Goal: Task Accomplishment & Management: Manage account settings

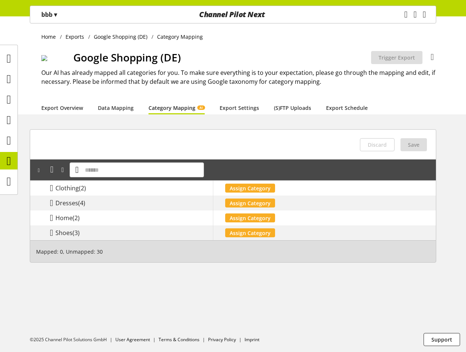
click at [57, 12] on span "▾" at bounding box center [55, 14] width 3 height 8
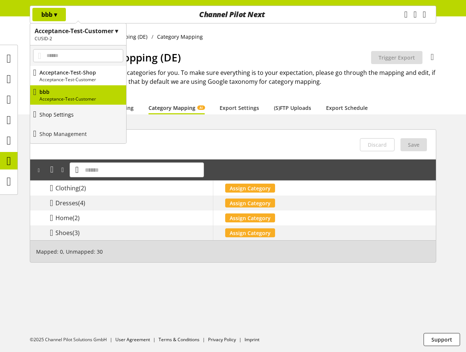
click at [77, 120] on link "Shop Settings" at bounding box center [78, 114] width 96 height 19
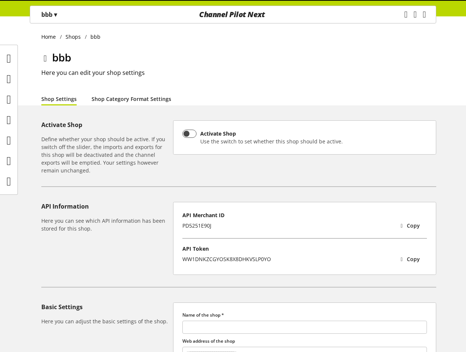
type input "***"
click at [121, 102] on link "Shop Category Format Settings" at bounding box center [132, 99] width 80 height 8
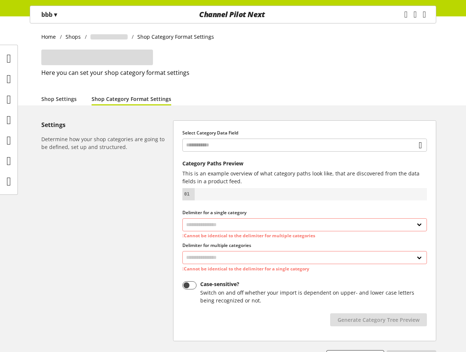
select select "*"
select select
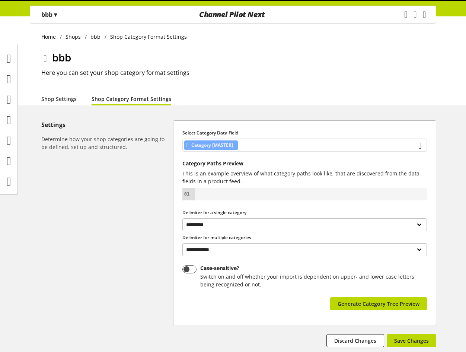
click at [278, 149] on div "Category [MASTER]" at bounding box center [304, 145] width 245 height 13
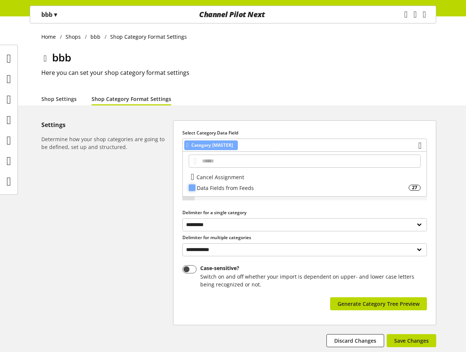
click at [248, 185] on div "Data Fields from Feeds" at bounding box center [303, 188] width 212 height 8
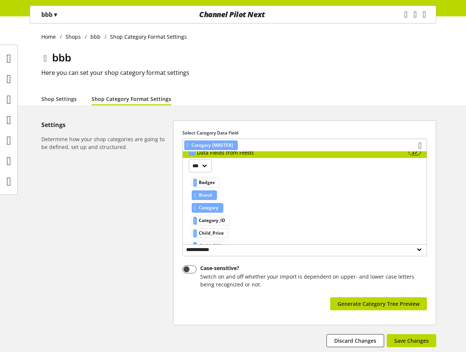
scroll to position [74, 0]
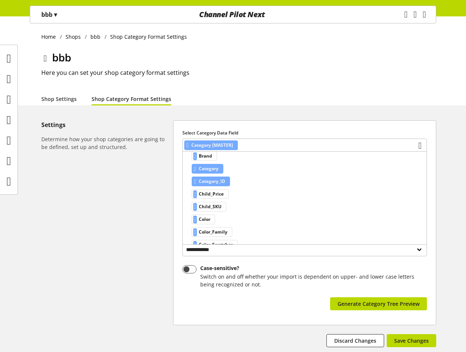
click at [221, 182] on span "Category_ID" at bounding box center [212, 181] width 26 height 9
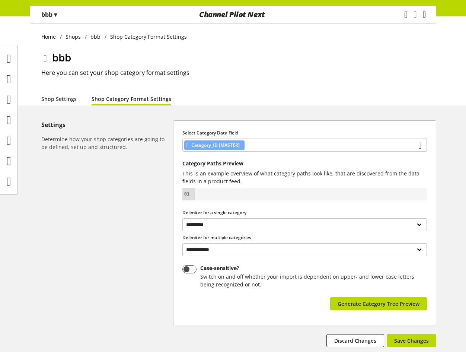
click at [423, 16] on icon "main navigation" at bounding box center [424, 14] width 3 height 13
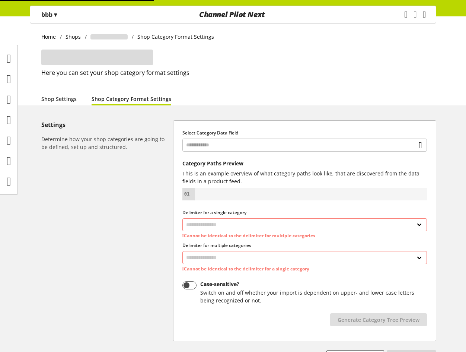
select select "*"
select select
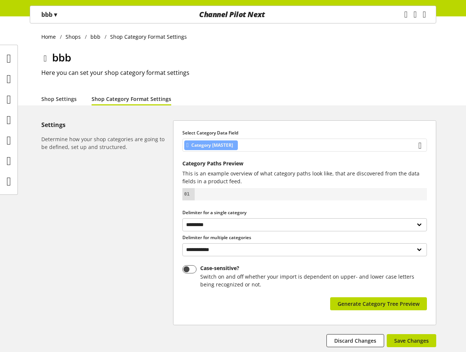
click at [253, 144] on div "Category [MASTER]" at bounding box center [304, 145] width 245 height 13
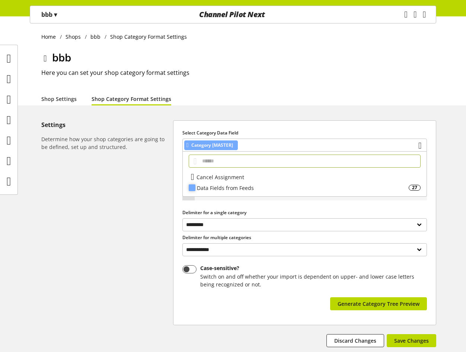
click at [247, 193] on div "Data Fields from Feeds 27" at bounding box center [305, 187] width 244 height 11
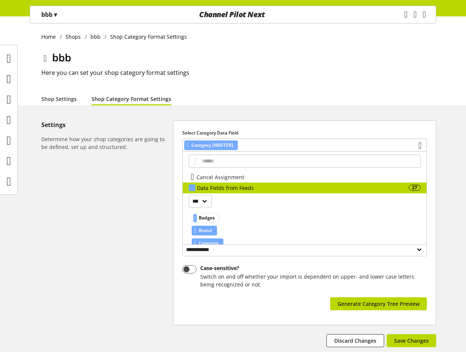
click at [212, 233] on span "Brand" at bounding box center [205, 230] width 13 height 9
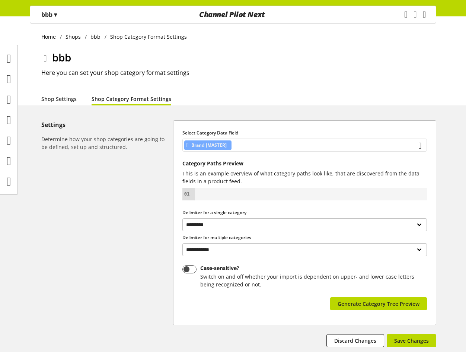
drag, startPoint x: 388, startPoint y: 139, endPoint x: 362, endPoint y: 151, distance: 28.2
click at [388, 139] on div "Brand [MASTER]" at bounding box center [304, 145] width 245 height 13
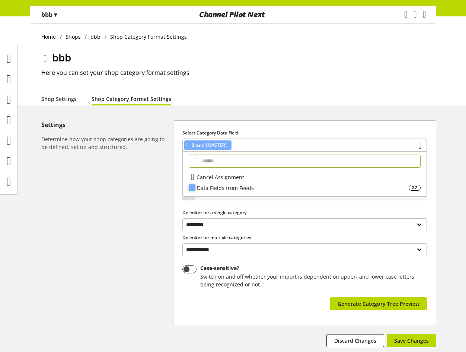
click at [254, 182] on div "Data Fields from Feeds 27" at bounding box center [305, 187] width 244 height 11
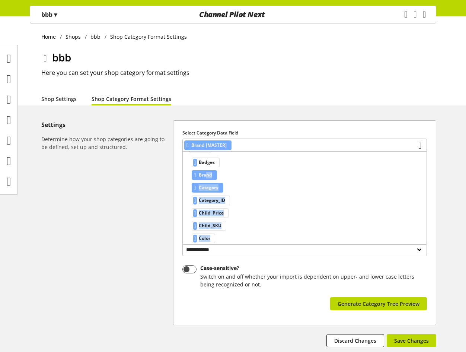
drag, startPoint x: 210, startPoint y: 232, endPoint x: 214, endPoint y: 238, distance: 7.2
click at [214, 238] on div "Badges Brand Category Category_ID Child_Price Child_SKU Color Color_Family Colo…" at bounding box center [215, 284] width 52 height 256
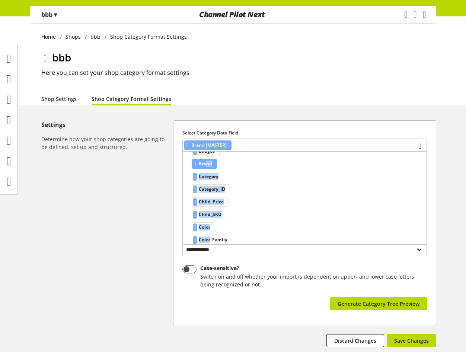
click at [258, 202] on div "*** Badges Brand Category Category_ID Child_Price Child_SKU Color Color_Family …" at bounding box center [305, 265] width 244 height 276
click at [218, 178] on span "Category" at bounding box center [209, 176] width 20 height 9
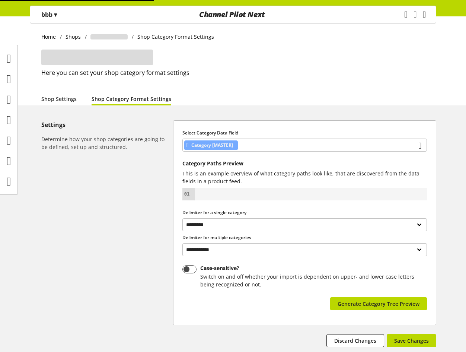
select select "*"
select select
click at [303, 192] on div at bounding box center [311, 194] width 226 height 6
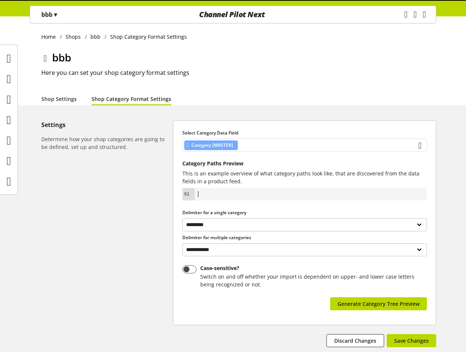
click at [356, 145] on div "Category [MASTER]" at bounding box center [304, 145] width 245 height 13
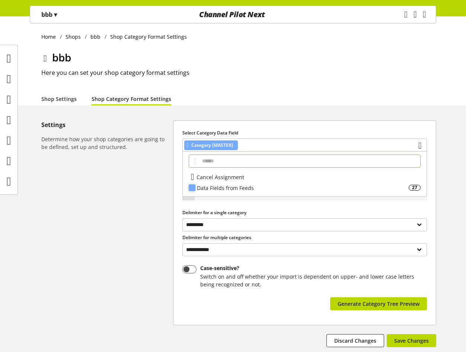
click at [232, 187] on div "Data Fields from Feeds" at bounding box center [303, 188] width 212 height 8
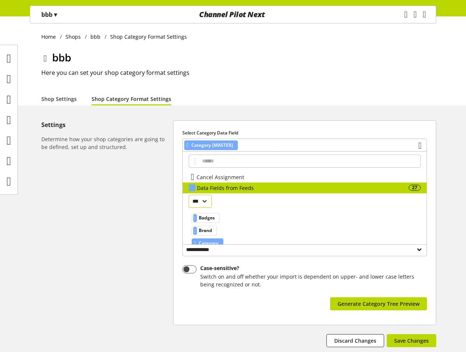
click at [207, 202] on select "***" at bounding box center [200, 201] width 23 height 13
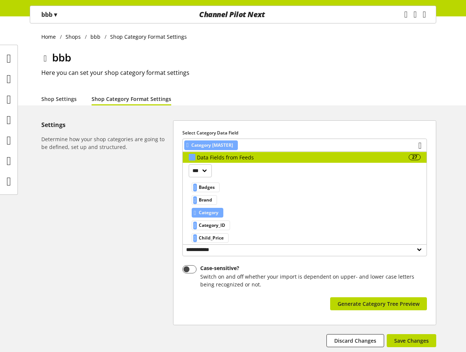
scroll to position [37, 0]
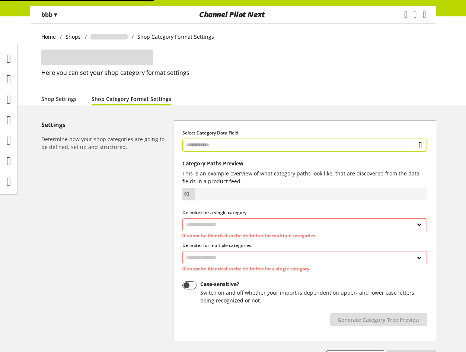
click at [249, 139] on input "text" at bounding box center [304, 145] width 245 height 13
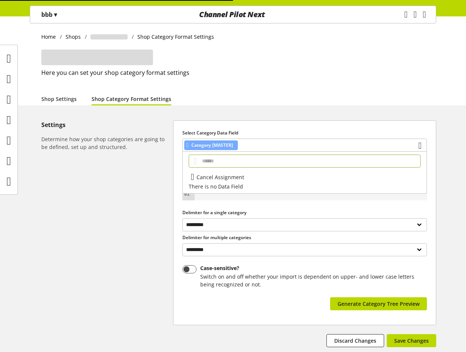
select select "*"
select select
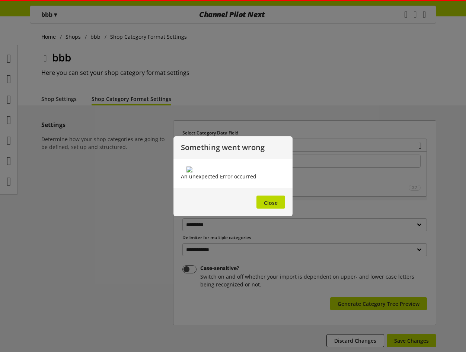
click at [235, 172] on img at bounding box center [233, 169] width 93 height 6
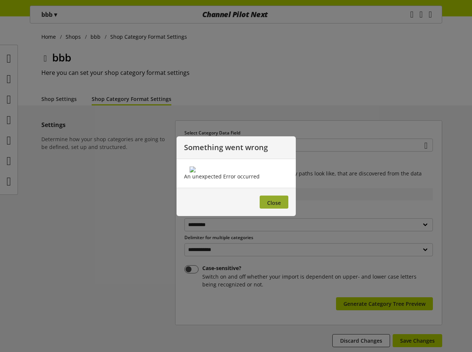
click at [270, 206] on span "Close" at bounding box center [274, 202] width 14 height 7
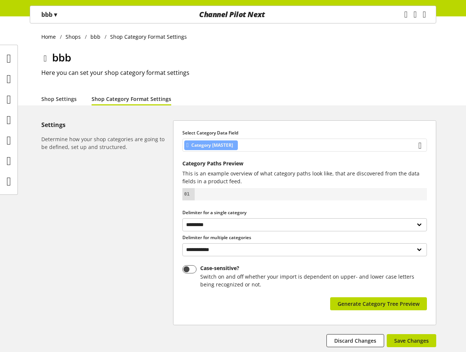
click at [300, 146] on div "Category [MASTER]" at bounding box center [304, 145] width 245 height 13
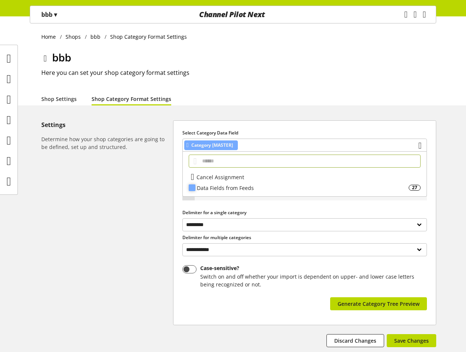
click at [248, 192] on div "Data Fields from Feeds 27" at bounding box center [305, 187] width 244 height 11
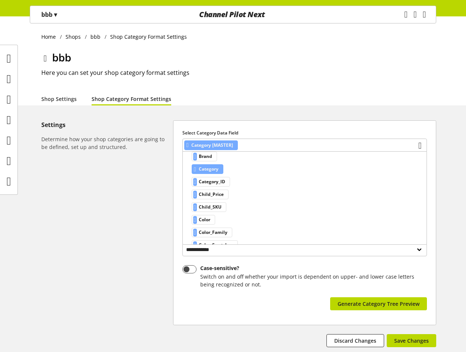
scroll to position [74, 0]
click at [214, 168] on span "Category" at bounding box center [209, 168] width 20 height 9
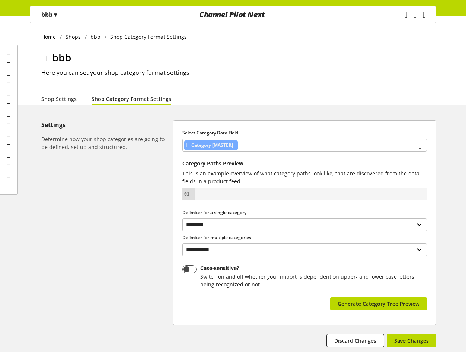
click at [401, 13] on div "Task manager Help center Mehdi Gholami mehdi.gholami@channelpilot.com User Mana…" at bounding box center [418, 14] width 35 height 17
click at [404, 13] on icon "main navigation" at bounding box center [405, 14] width 3 height 13
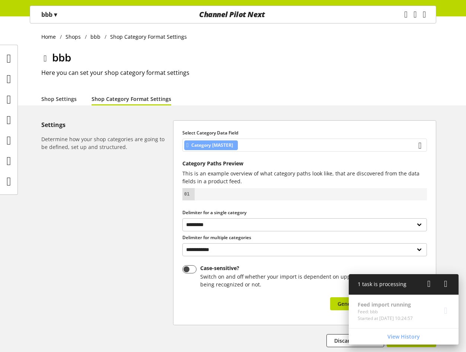
click at [407, 144] on div "Category [MASTER]" at bounding box center [304, 145] width 245 height 13
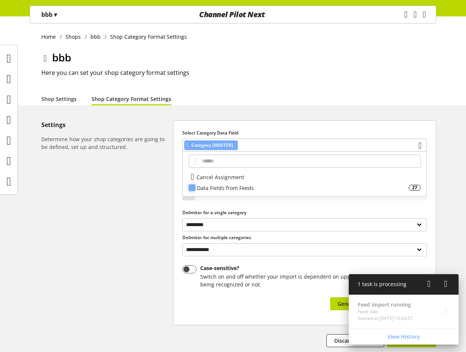
click at [255, 191] on div "Data Fields from Feeds" at bounding box center [303, 188] width 212 height 8
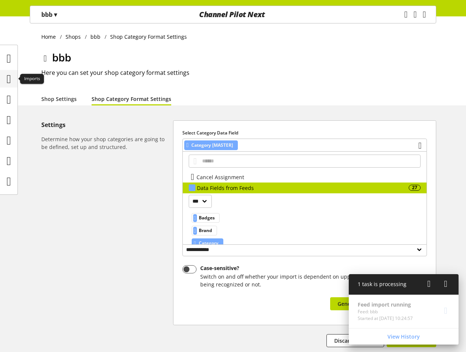
click at [11, 79] on icon at bounding box center [9, 78] width 4 height 15
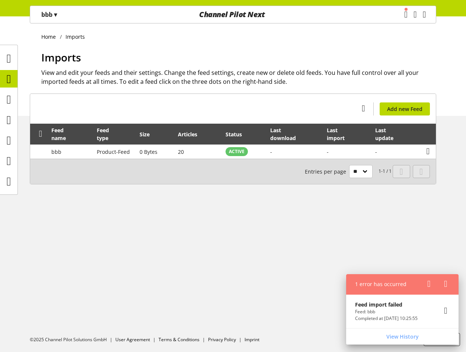
click at [404, 314] on p "Feed: bbb" at bounding box center [386, 311] width 63 height 7
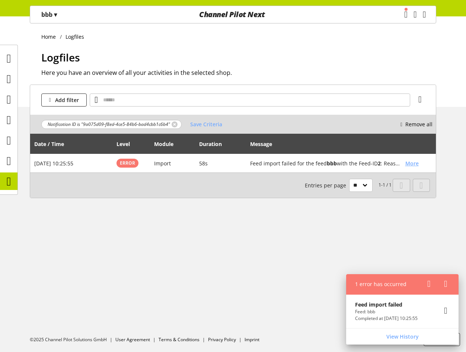
click at [445, 312] on icon at bounding box center [445, 310] width 3 height 13
click at [7, 83] on icon at bounding box center [9, 78] width 4 height 15
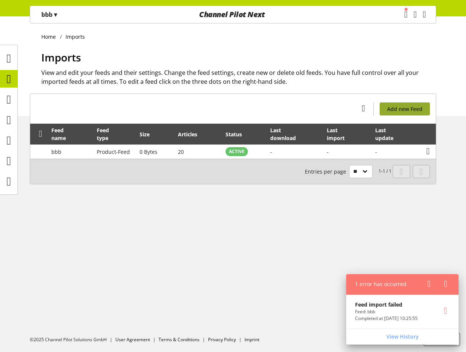
click at [387, 112] on link "Add new Feed" at bounding box center [405, 108] width 50 height 13
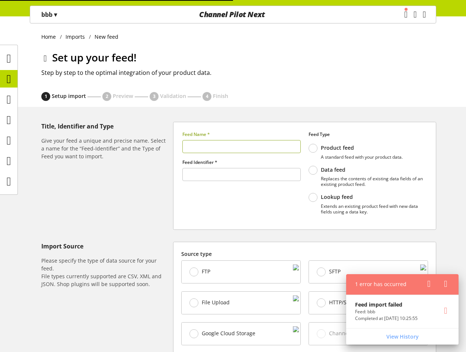
type input "******"
click at [211, 148] on input "text" at bounding box center [241, 146] width 118 height 13
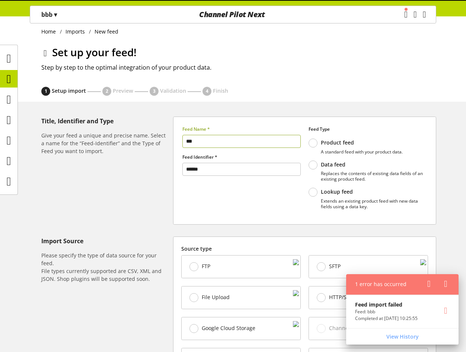
scroll to position [149, 0]
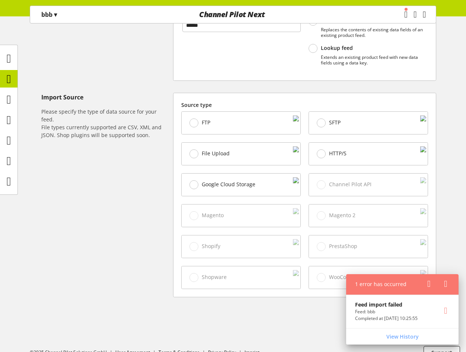
type input "***"
click at [238, 159] on div "File Upload" at bounding box center [241, 154] width 119 height 22
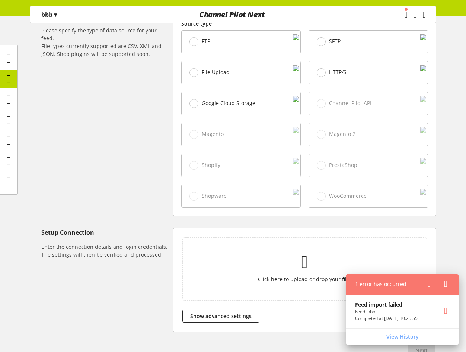
scroll to position [279, 0]
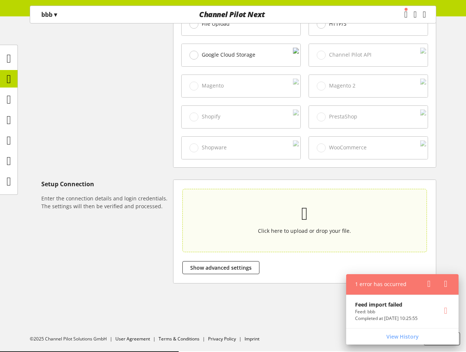
click at [226, 239] on section "Click here to upload or drop your file." at bounding box center [304, 220] width 241 height 60
click at [226, 239] on input "Click here to upload or drop your file." at bounding box center [304, 220] width 245 height 63
type input "**********"
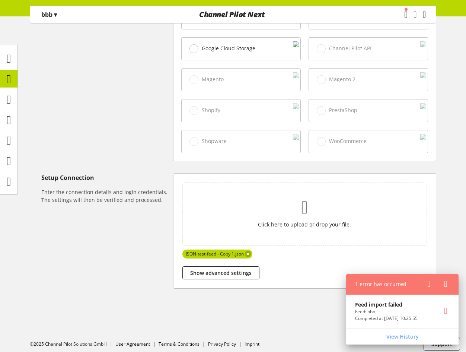
scroll to position [290, 0]
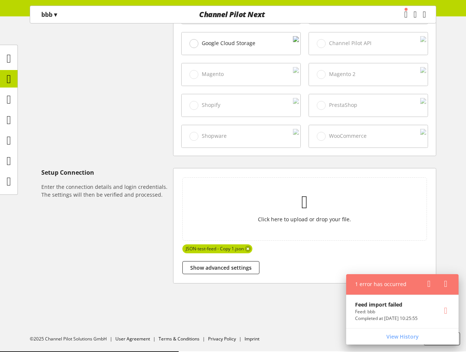
click at [430, 281] on icon at bounding box center [428, 283] width 3 height 13
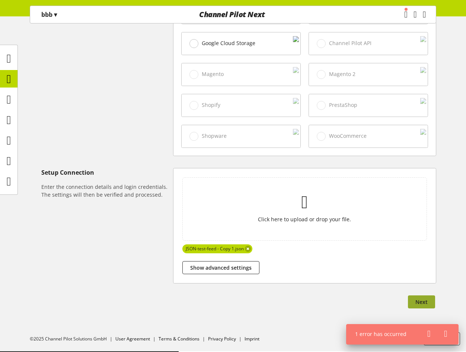
click at [418, 298] on button "Next" at bounding box center [421, 301] width 27 height 13
select select "*****"
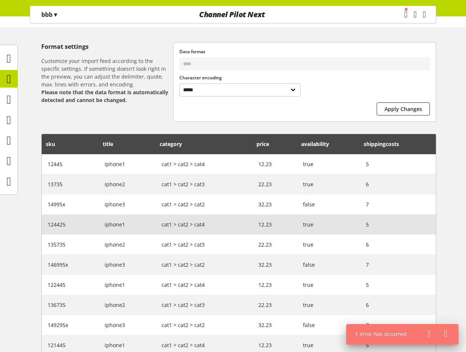
scroll to position [153, 0]
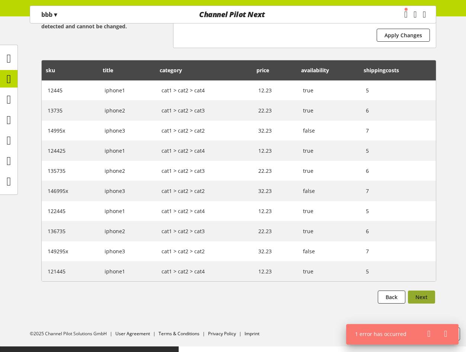
click at [419, 296] on button "Next" at bounding box center [421, 296] width 27 height 13
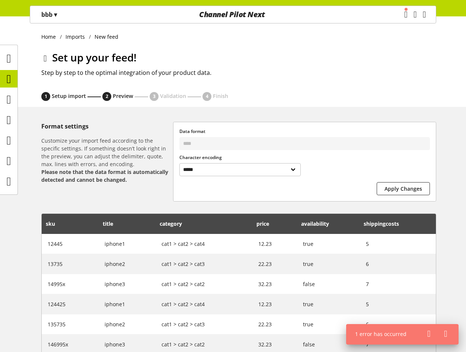
select select
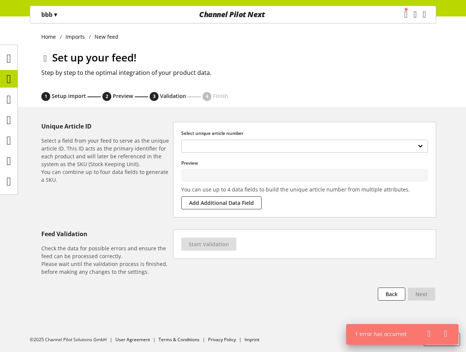
click at [292, 128] on div "**********" at bounding box center [305, 169] width 263 height 95
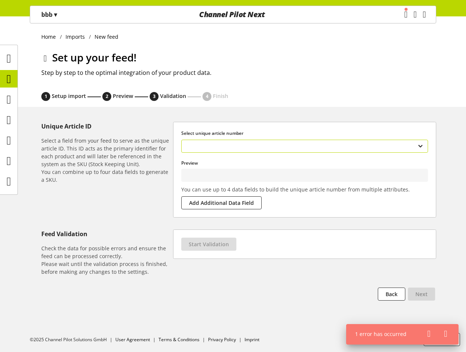
click at [293, 145] on select "**********" at bounding box center [304, 146] width 247 height 13
type input "*****"
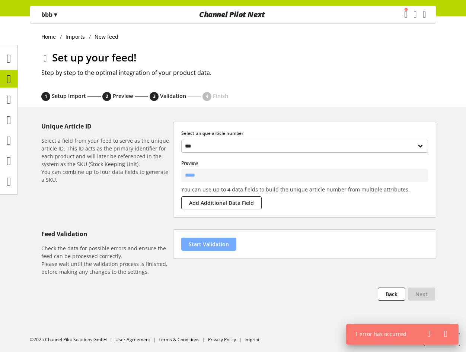
click at [226, 245] on span "Start Validation" at bounding box center [209, 244] width 40 height 8
select select "********"
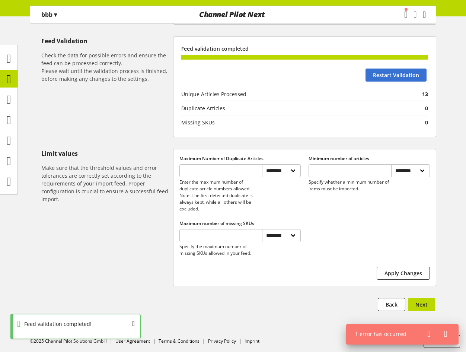
scroll to position [195, 0]
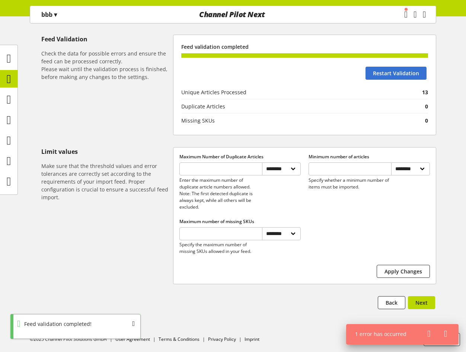
drag, startPoint x: 419, startPoint y: 289, endPoint x: 419, endPoint y: 293, distance: 4.1
click at [419, 289] on div "**********" at bounding box center [233, 127] width 466 height 400
click at [419, 296] on button "Next" at bounding box center [421, 302] width 27 height 13
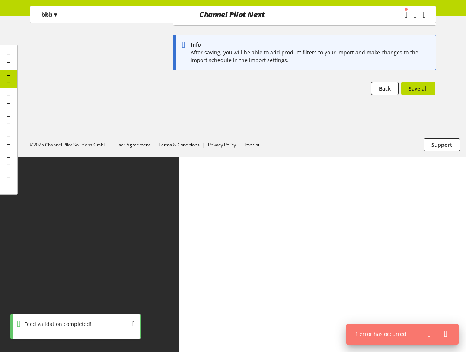
scroll to position [0, 0]
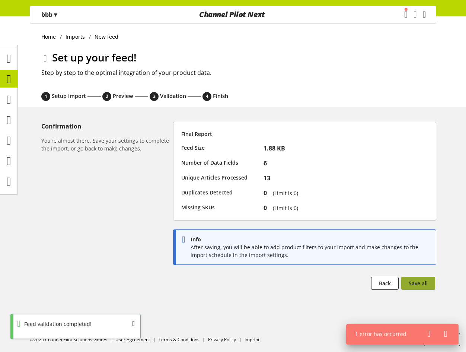
click at [421, 280] on span "Save all" at bounding box center [418, 283] width 19 height 8
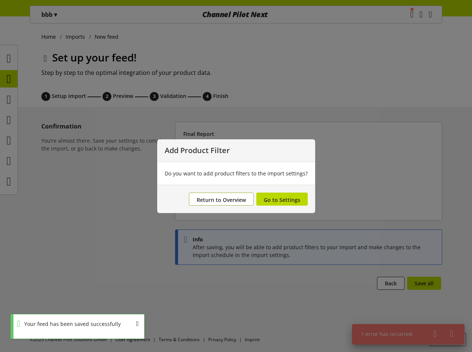
click at [231, 201] on span "Return to Overview" at bounding box center [221, 199] width 49 height 7
click at [428, 334] on div at bounding box center [233, 176] width 466 height 352
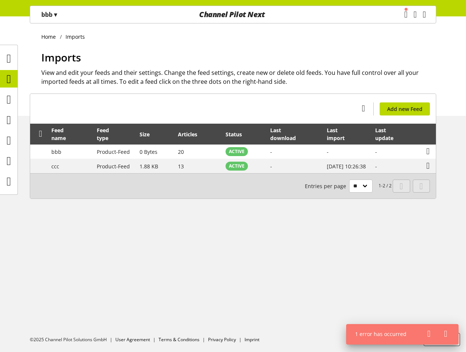
click at [431, 333] on icon at bounding box center [428, 333] width 3 height 13
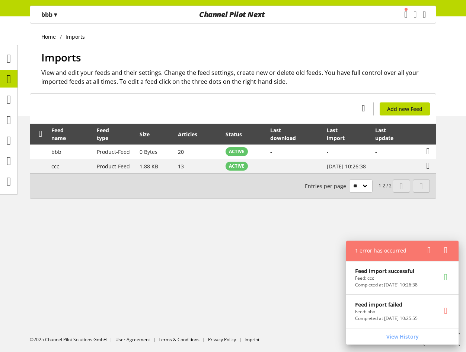
click at [57, 16] on span "▾" at bounding box center [55, 14] width 3 height 8
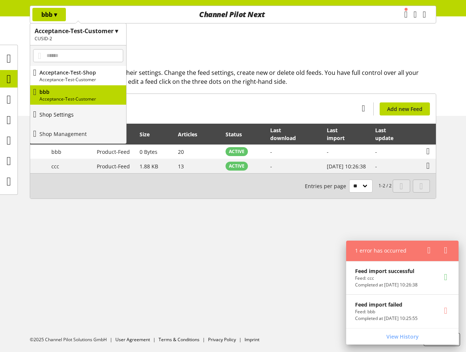
click at [64, 118] on p "Shop Settings" at bounding box center [56, 115] width 34 height 8
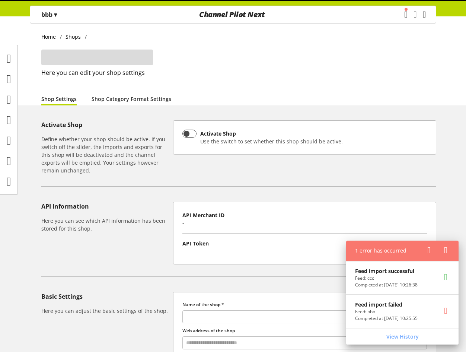
type input "***"
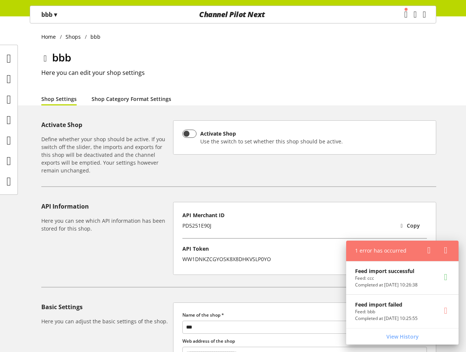
click at [134, 97] on link "Shop Category Format Settings" at bounding box center [132, 99] width 80 height 8
select select "*"
select select
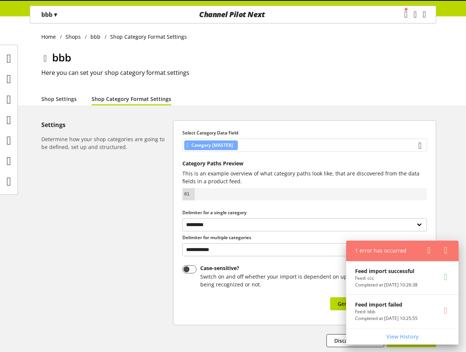
click at [268, 149] on div "Category [MASTER]" at bounding box center [304, 145] width 245 height 13
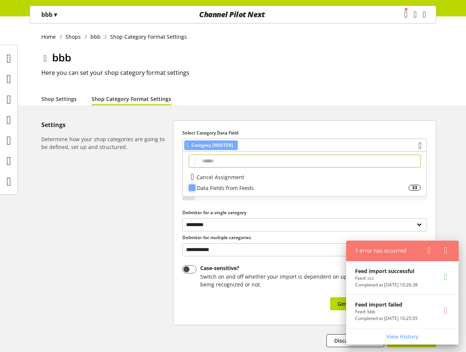
click at [254, 184] on div "Data Fields from Feeds" at bounding box center [303, 188] width 212 height 8
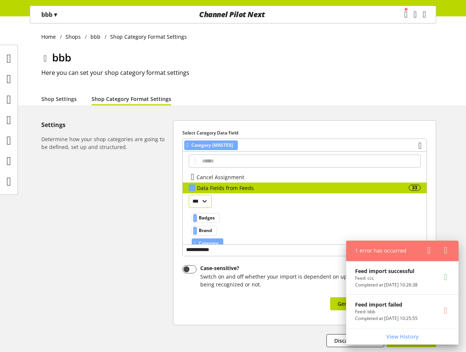
click at [209, 203] on select "*** ***" at bounding box center [200, 201] width 23 height 13
select select "*"
click at [189, 195] on select "*** ***" at bounding box center [200, 201] width 23 height 13
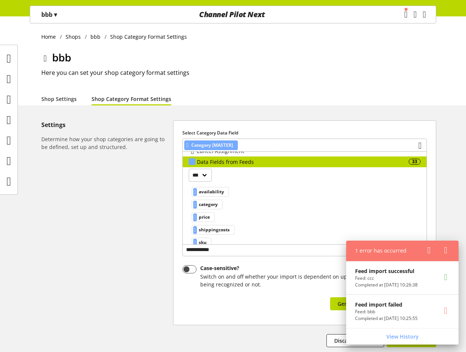
scroll to position [37, 0]
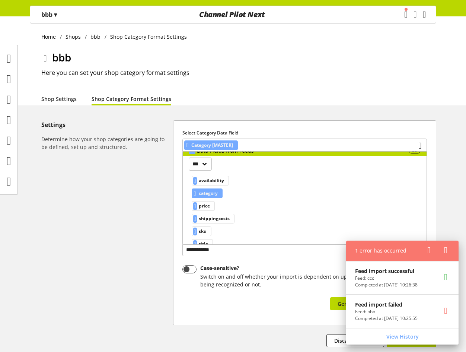
click at [214, 194] on span "category" at bounding box center [208, 193] width 19 height 9
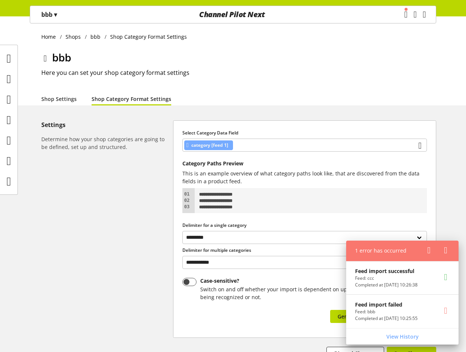
click at [431, 251] on icon at bounding box center [428, 250] width 3 height 13
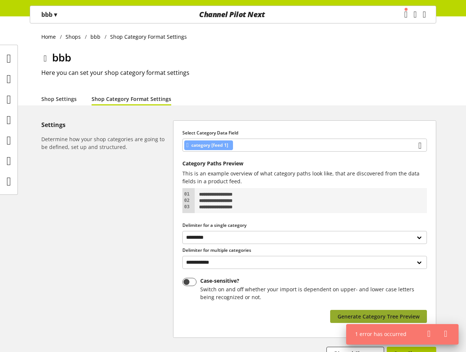
click at [401, 312] on span "Generate Category Tree Preview" at bounding box center [379, 316] width 82 height 8
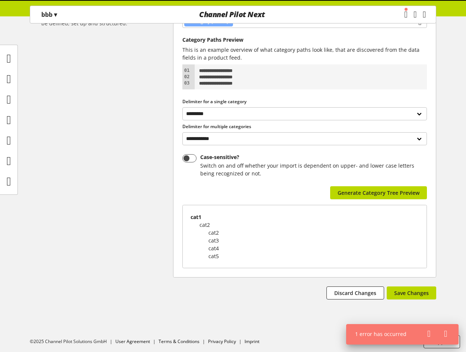
scroll to position [126, 0]
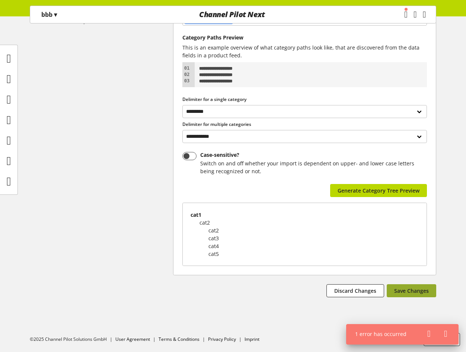
click at [410, 290] on span "Save Changes" at bounding box center [411, 291] width 35 height 8
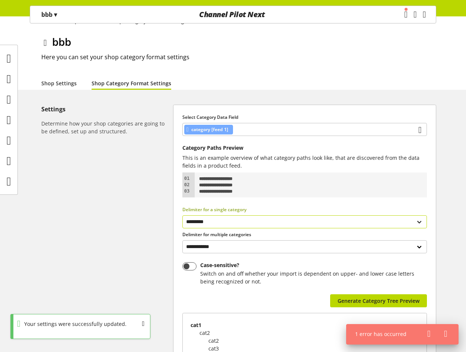
scroll to position [14, 0]
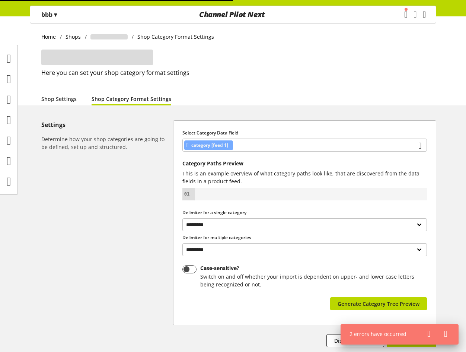
select select "*"
select select
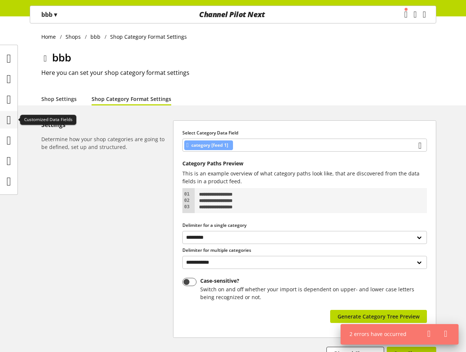
click at [9, 121] on icon at bounding box center [9, 119] width 4 height 15
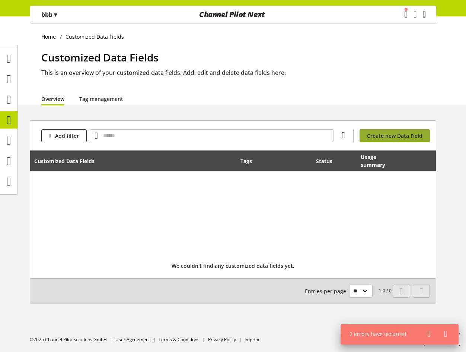
click at [407, 135] on span "Create new Data Field" at bounding box center [394, 136] width 55 height 8
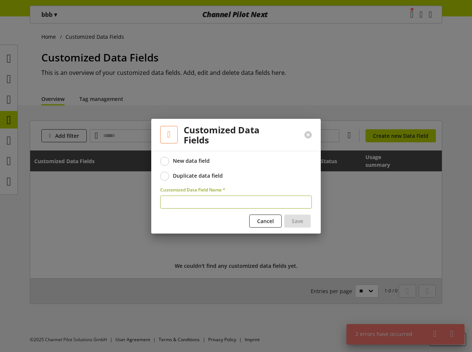
click at [185, 198] on input "text" at bounding box center [236, 201] width 152 height 13
type input "*****"
click at [306, 223] on button "Save" at bounding box center [297, 220] width 26 height 13
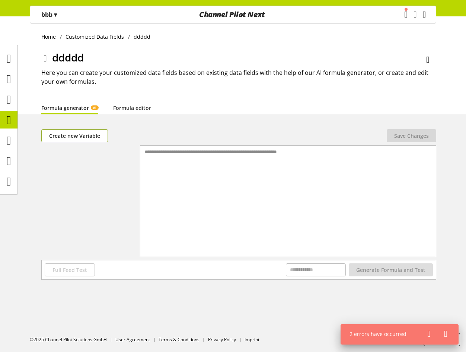
click at [94, 136] on span "Create new Variable" at bounding box center [74, 136] width 51 height 8
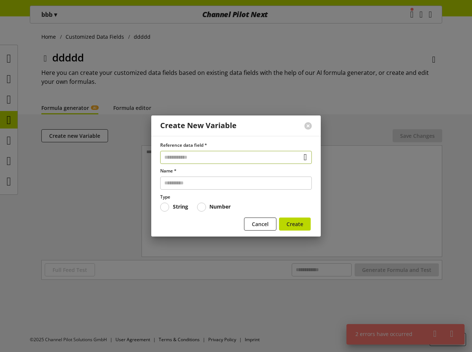
click at [185, 158] on input "text" at bounding box center [236, 157] width 152 height 13
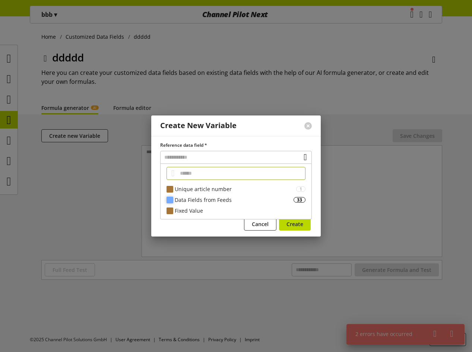
click at [189, 200] on div "Data Fields from Feeds" at bounding box center [234, 200] width 119 height 8
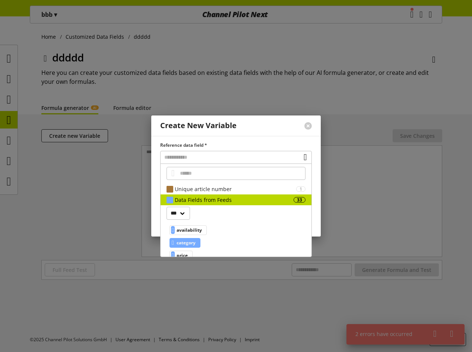
click at [185, 244] on span "category" at bounding box center [185, 242] width 19 height 9
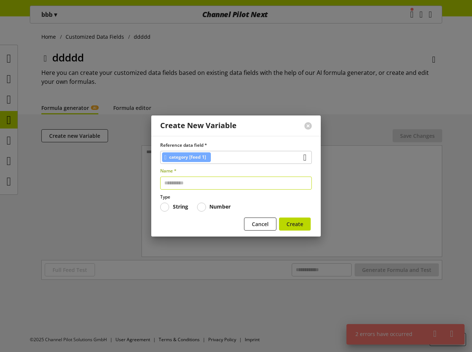
click at [188, 177] on input "text" at bounding box center [236, 182] width 152 height 13
type input "*****"
click at [299, 224] on span "Create" at bounding box center [294, 224] width 17 height 8
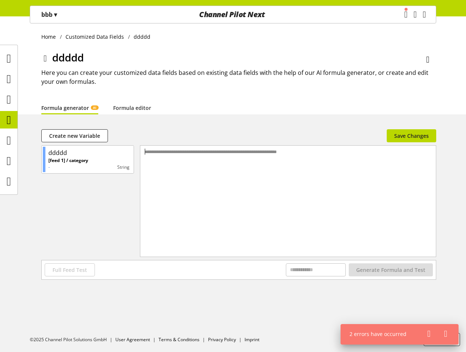
click at [156, 155] on div "**********" at bounding box center [288, 192] width 296 height 92
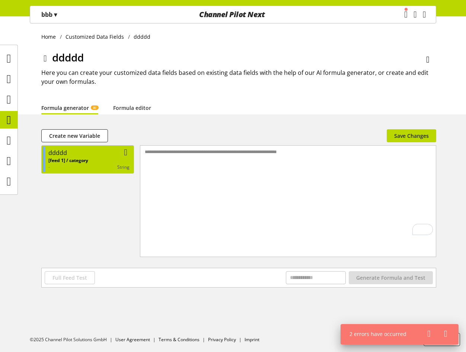
click at [93, 157] on div "[feed 1] / category - string" at bounding box center [88, 163] width 81 height 13
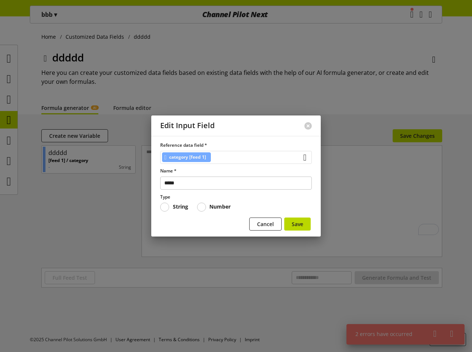
click at [227, 159] on div "category [feed 1]" at bounding box center [236, 157] width 152 height 13
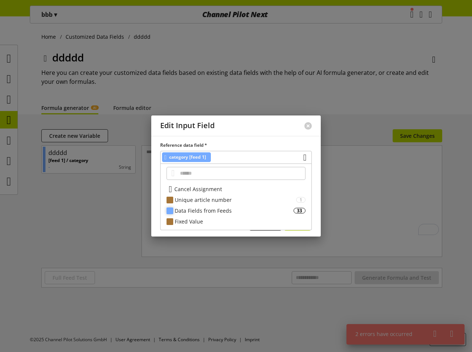
click at [223, 209] on div "Data Fields from Feeds" at bounding box center [234, 211] width 119 height 8
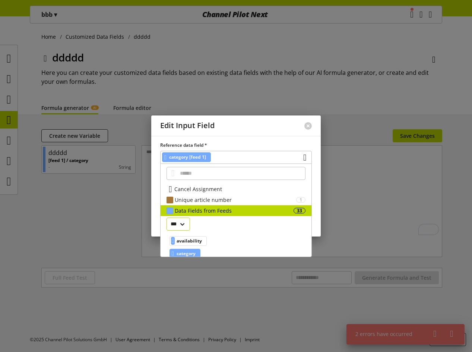
click at [187, 224] on select "*** ***" at bounding box center [177, 223] width 23 height 13
click at [166, 217] on select "*** ***" at bounding box center [177, 223] width 23 height 13
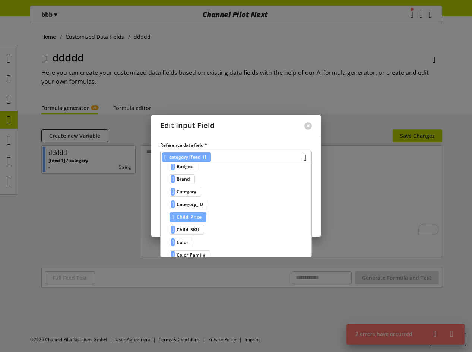
scroll to position [37, 0]
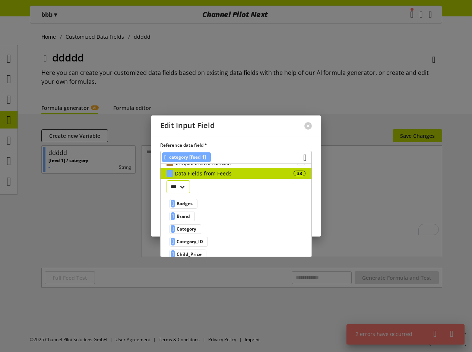
click at [184, 188] on select "*** ***" at bounding box center [177, 186] width 23 height 13
select select "*"
click at [166, 193] on select "*** ***" at bounding box center [177, 186] width 23 height 13
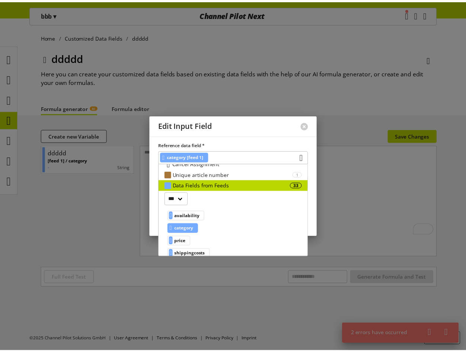
scroll to position [69, 0]
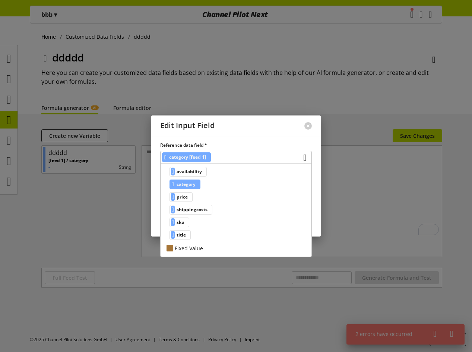
click at [192, 183] on span "category" at bounding box center [185, 184] width 19 height 9
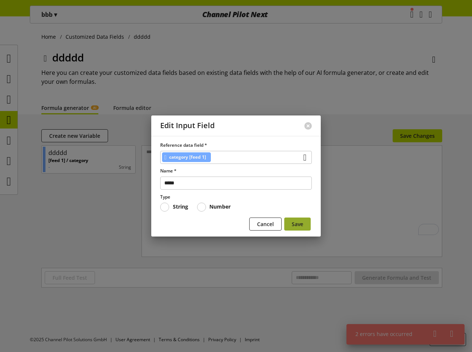
click at [287, 220] on button "Save" at bounding box center [297, 223] width 26 height 13
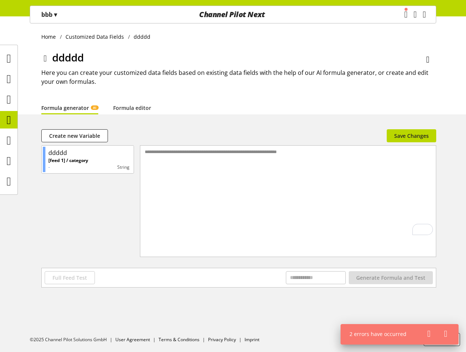
click at [245, 166] on div "**********" at bounding box center [288, 192] width 296 height 92
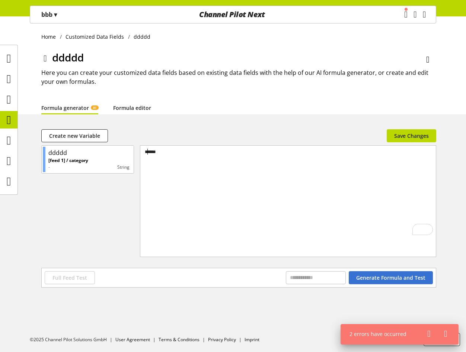
click at [123, 108] on link "Formula editor" at bounding box center [132, 108] width 38 height 8
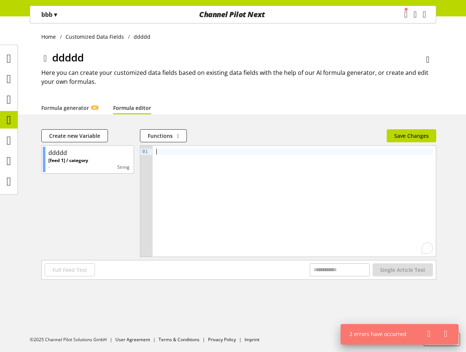
click at [175, 148] on div "To enrich screen reader interactions, please activate Accessibility in Grammarl…" at bounding box center [294, 201] width 283 height 111
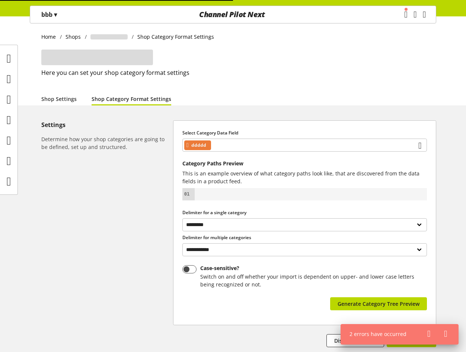
select select "*"
select select
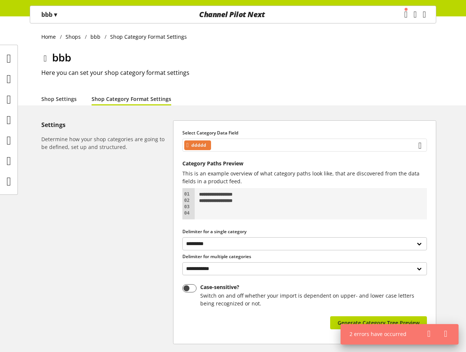
click at [261, 149] on div "ddddd" at bounding box center [304, 145] width 245 height 13
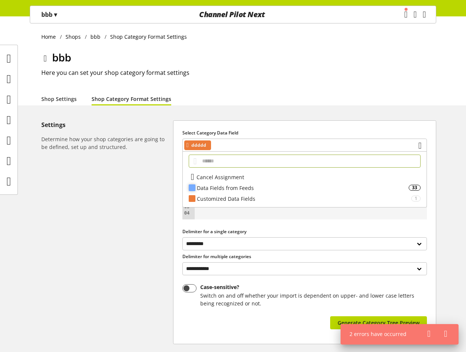
click at [255, 183] on div "Data Fields from Feeds 33" at bounding box center [305, 187] width 244 height 11
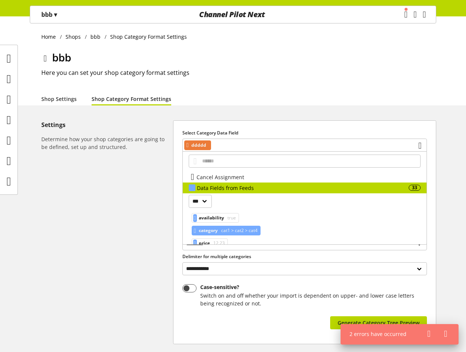
click at [232, 226] on span "cat1 > cat2 > cat4" at bounding box center [239, 230] width 38 height 9
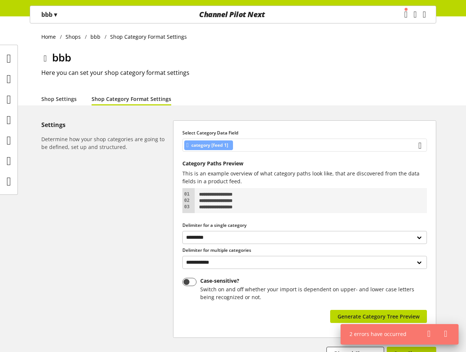
click at [249, 142] on div "category [feed 1]" at bounding box center [304, 145] width 245 height 13
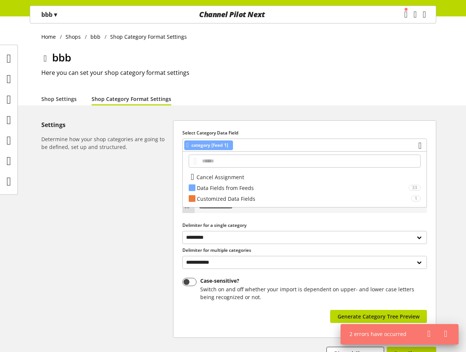
click at [262, 152] on div "Cancel Assignment Data Fields from Feeds 33 *** *** Customized Data Fields 1 dd…" at bounding box center [304, 180] width 245 height 56
click at [314, 123] on div "**********" at bounding box center [305, 229] width 263 height 217
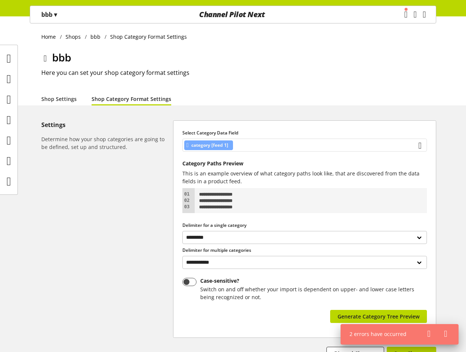
click at [375, 141] on div "category [feed 1]" at bounding box center [304, 145] width 245 height 13
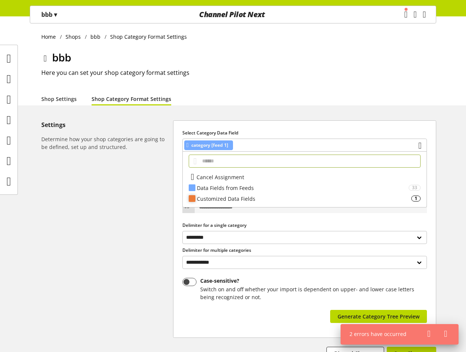
click at [273, 197] on div "Customized Data Fields" at bounding box center [304, 199] width 214 height 8
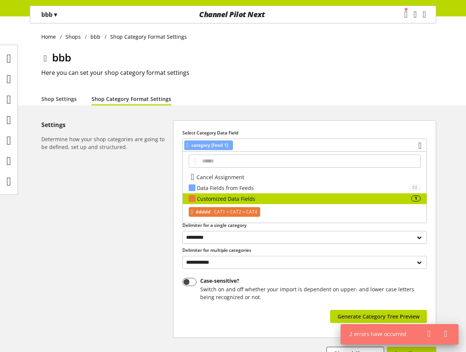
click at [255, 208] on span "CAT1 > CAT2 > CAT4" at bounding box center [235, 211] width 45 height 9
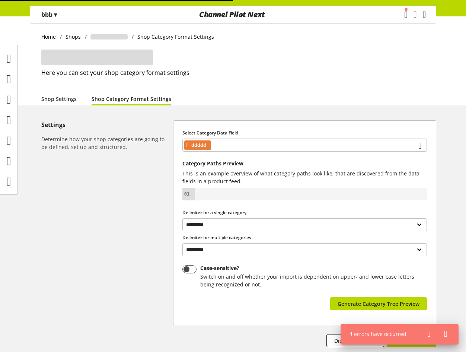
select select "*"
select select
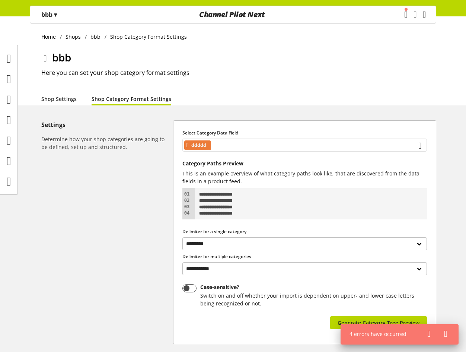
click at [266, 144] on div "ddddd" at bounding box center [304, 145] width 245 height 13
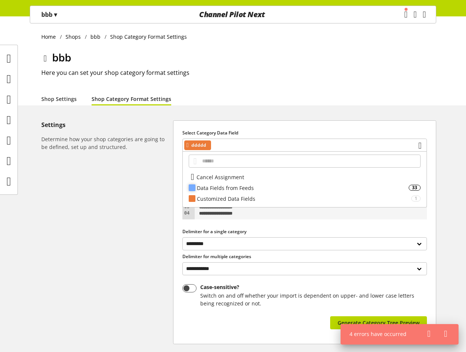
click at [266, 184] on div "Data Fields from Feeds" at bounding box center [303, 188] width 212 height 8
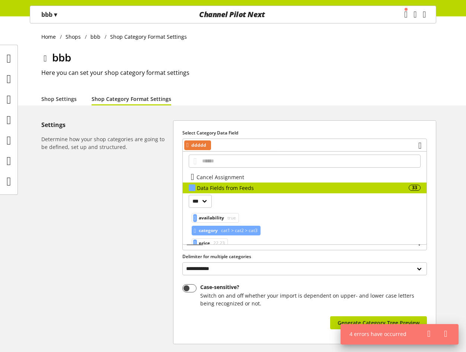
click at [229, 229] on span "cat1 > cat2 > cat3" at bounding box center [239, 230] width 38 height 9
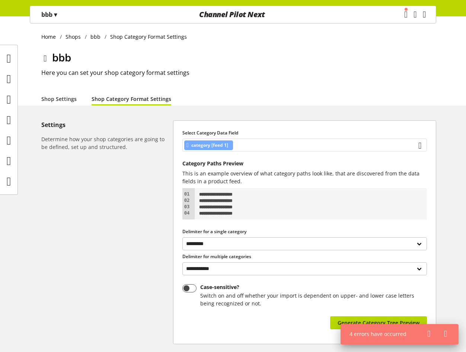
click at [268, 148] on div "category [feed 1]" at bounding box center [304, 145] width 245 height 13
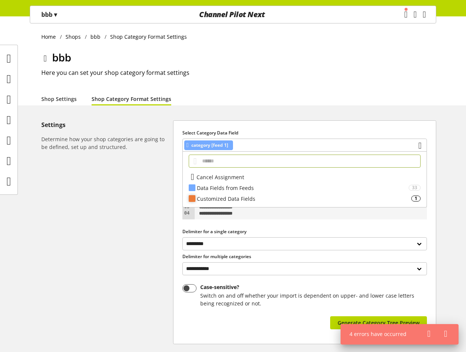
click at [251, 197] on div "Customized Data Fields" at bounding box center [304, 199] width 214 height 8
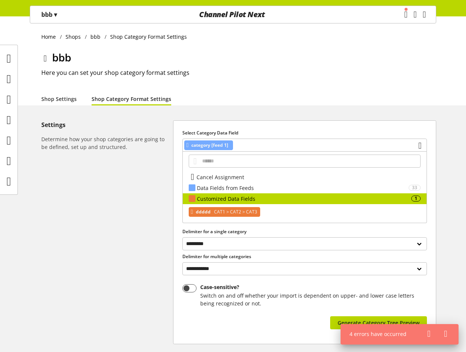
click at [243, 211] on span "CAT1 > CAT2 > CAT3" at bounding box center [235, 211] width 45 height 9
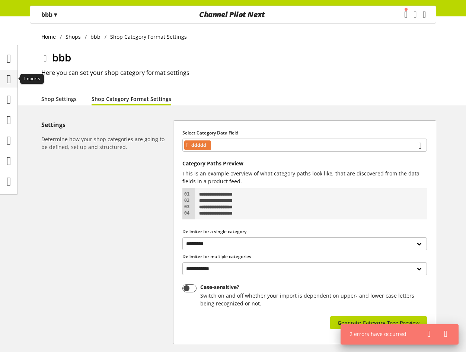
click at [8, 79] on icon at bounding box center [9, 78] width 4 height 15
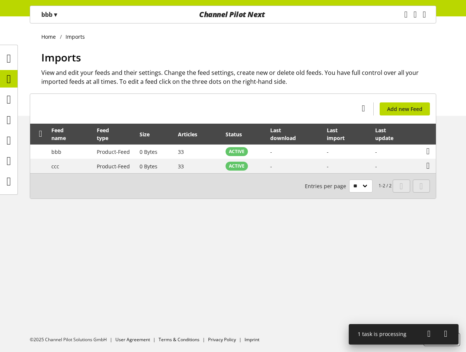
click at [57, 15] on span "▾" at bounding box center [55, 14] width 3 height 8
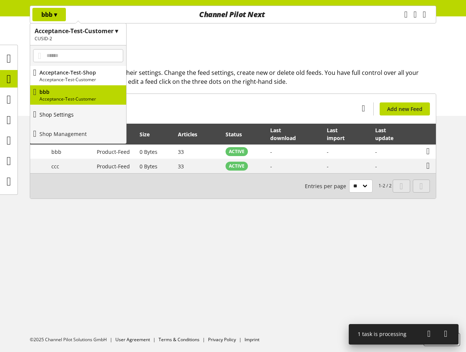
click at [73, 119] on link "Shop Settings" at bounding box center [78, 114] width 96 height 19
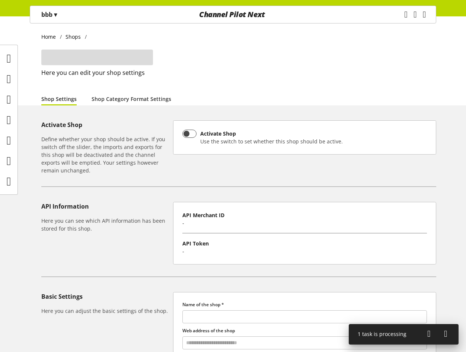
type input "***"
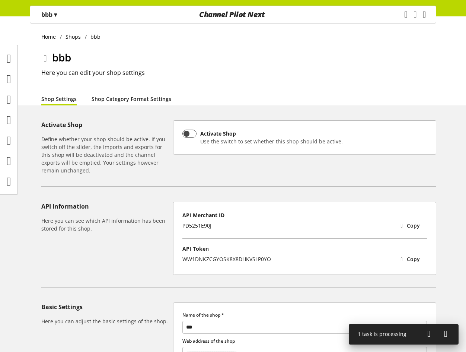
click at [116, 102] on link "Shop Category Format Settings" at bounding box center [132, 99] width 80 height 8
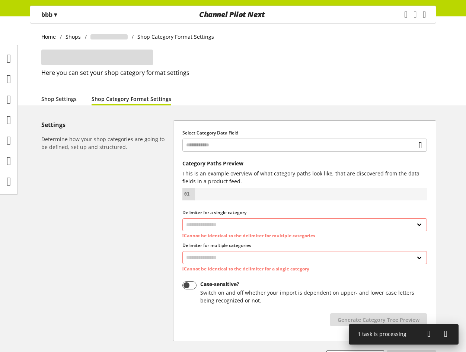
select select "*"
select select
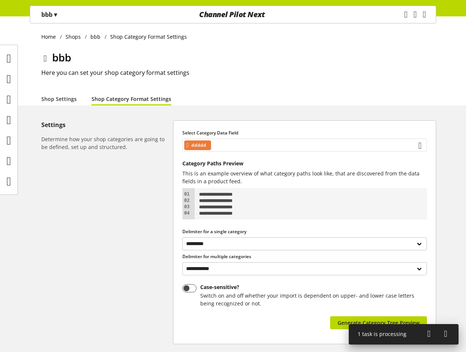
click at [254, 146] on div "ddddd" at bounding box center [304, 145] width 245 height 13
select select "*"
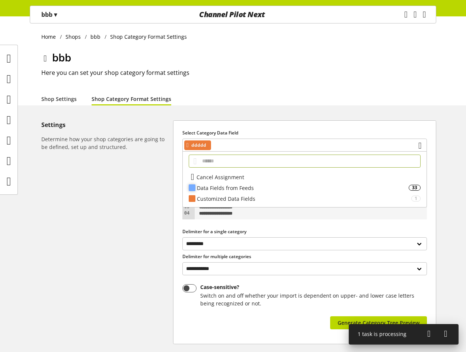
click at [244, 191] on div "Data Fields from Feeds" at bounding box center [303, 188] width 212 height 8
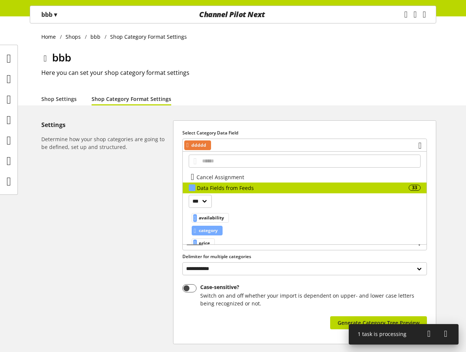
click at [215, 229] on span "category" at bounding box center [208, 230] width 19 height 9
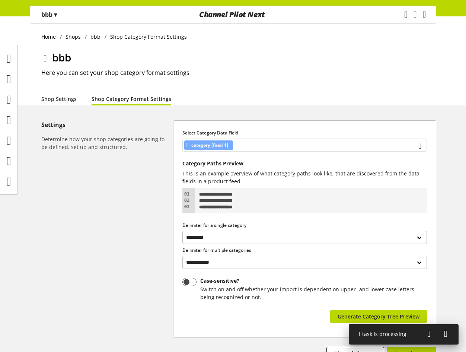
click at [269, 146] on div "category [feed 1]" at bounding box center [304, 145] width 245 height 13
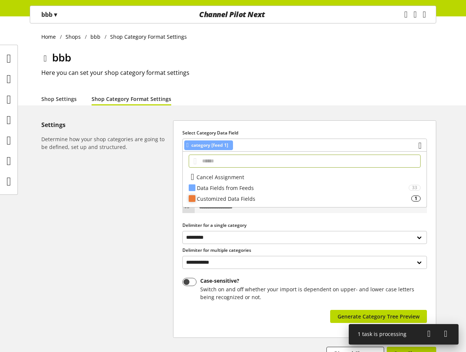
click at [253, 195] on div "Customized Data Fields" at bounding box center [304, 199] width 214 height 8
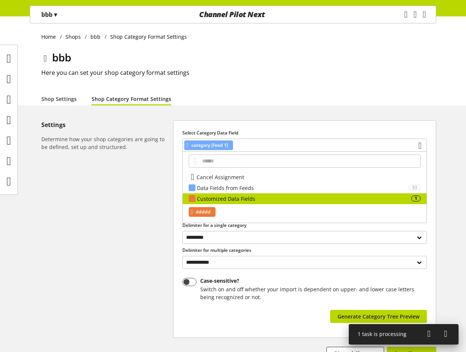
click at [216, 211] on div "ddddd" at bounding box center [202, 212] width 27 height 10
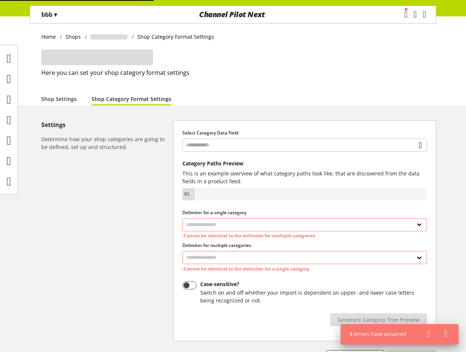
select select "*"
select select
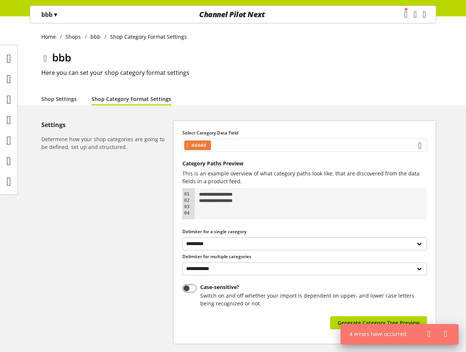
click at [252, 144] on div "ddddd" at bounding box center [304, 145] width 245 height 13
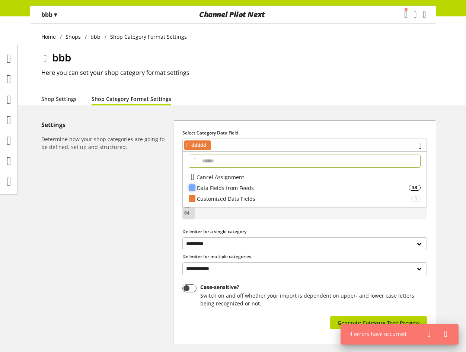
click at [244, 191] on div "Data Fields from Feeds" at bounding box center [303, 188] width 212 height 8
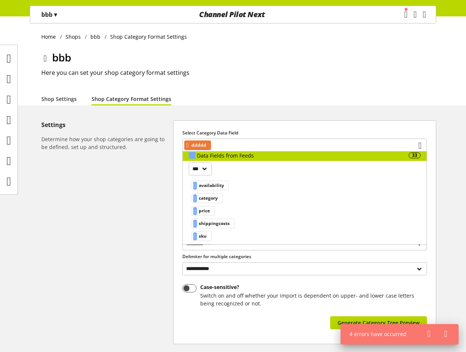
scroll to position [21, 0]
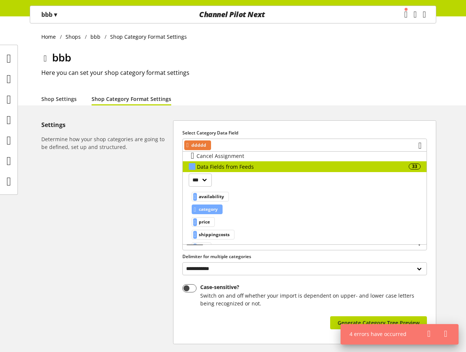
click at [218, 207] on span "category" at bounding box center [208, 209] width 19 height 9
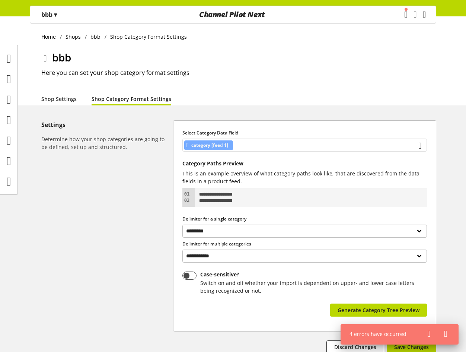
click at [266, 143] on div "category [feed 1]" at bounding box center [304, 145] width 245 height 13
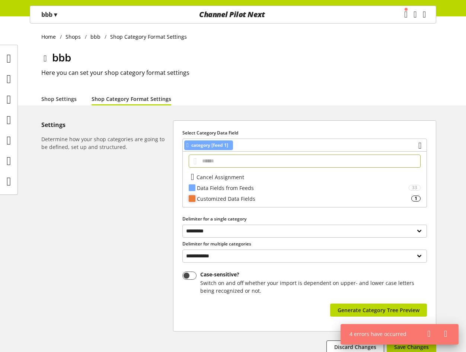
click at [248, 195] on div "Customized Data Fields" at bounding box center [304, 199] width 214 height 8
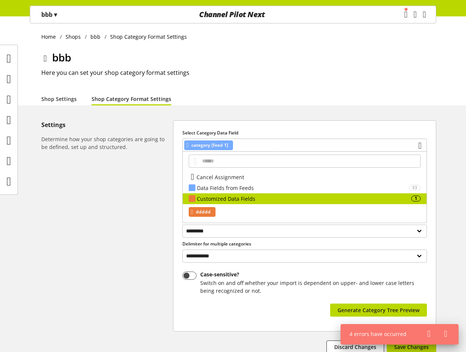
click at [210, 211] on span "ddddd" at bounding box center [203, 211] width 15 height 9
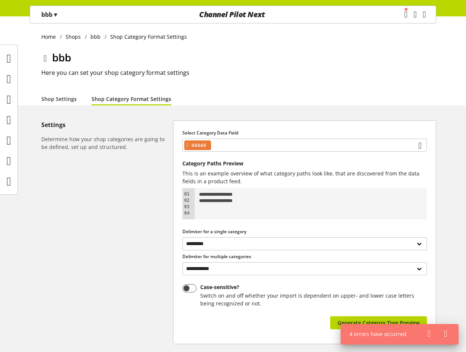
click at [217, 208] on div at bounding box center [311, 207] width 227 height 6
click at [217, 149] on div "ddddd" at bounding box center [304, 145] width 245 height 13
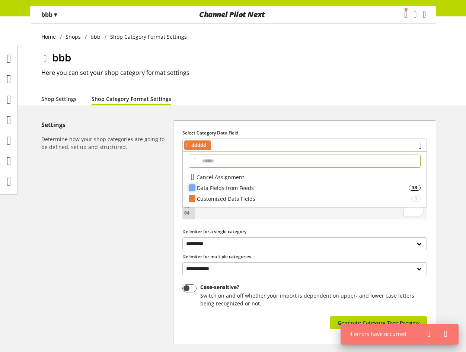
click at [223, 186] on div "Data Fields from Feeds" at bounding box center [303, 188] width 212 height 8
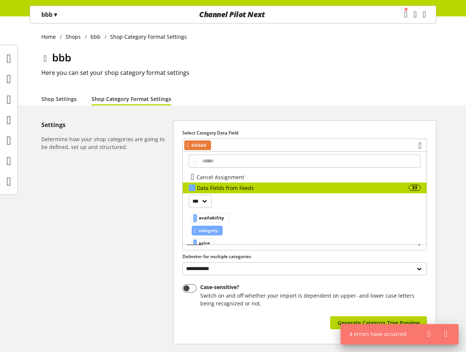
click at [218, 229] on span "category" at bounding box center [208, 230] width 19 height 9
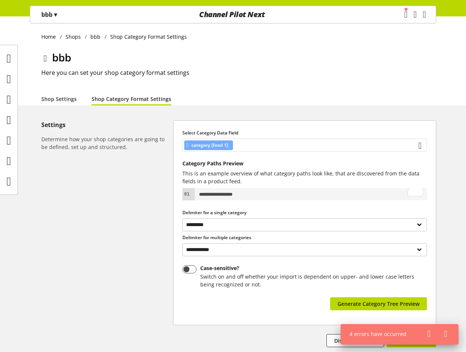
click at [259, 144] on div "category [feed 1]" at bounding box center [304, 145] width 245 height 13
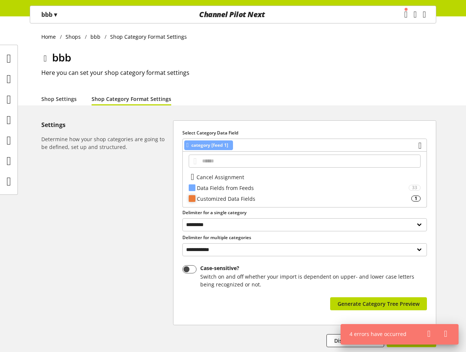
click at [251, 201] on div "Customized Data Fields" at bounding box center [304, 199] width 214 height 8
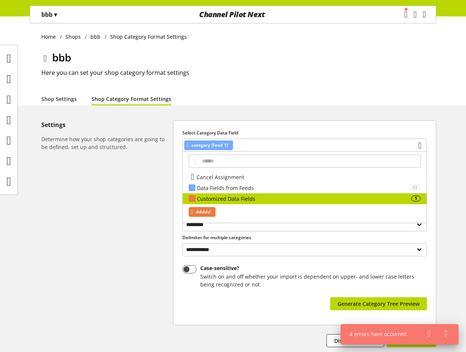
click at [211, 212] on span "ddddd" at bounding box center [203, 211] width 15 height 9
